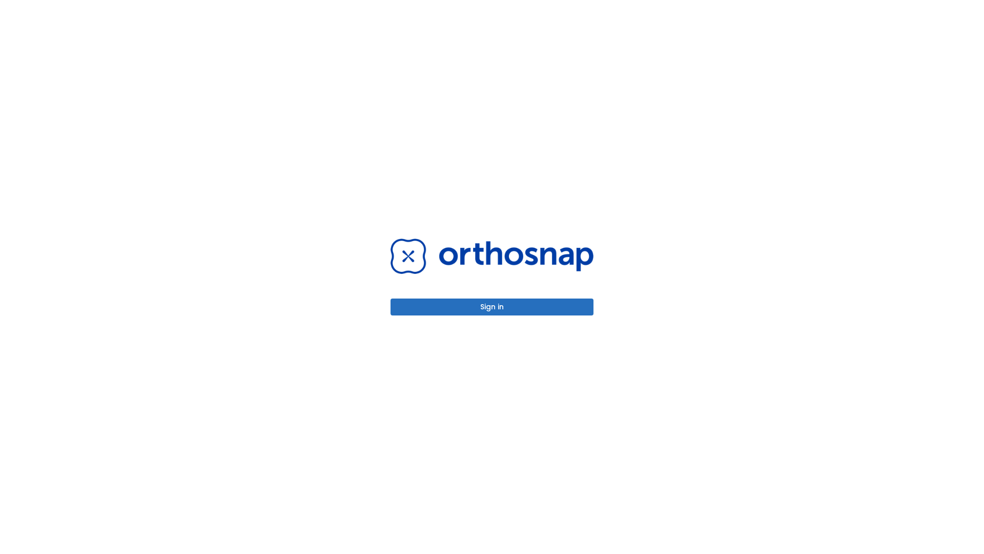
click at [492, 307] on button "Sign in" at bounding box center [492, 306] width 203 height 17
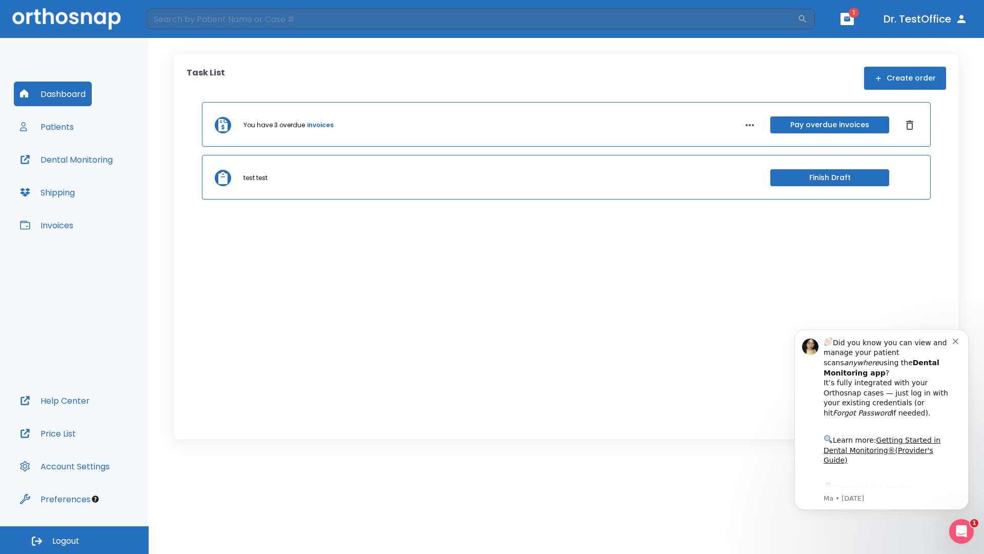
click at [74, 540] on span "Logout" at bounding box center [65, 540] width 27 height 11
